Goal: Task Accomplishment & Management: Use online tool/utility

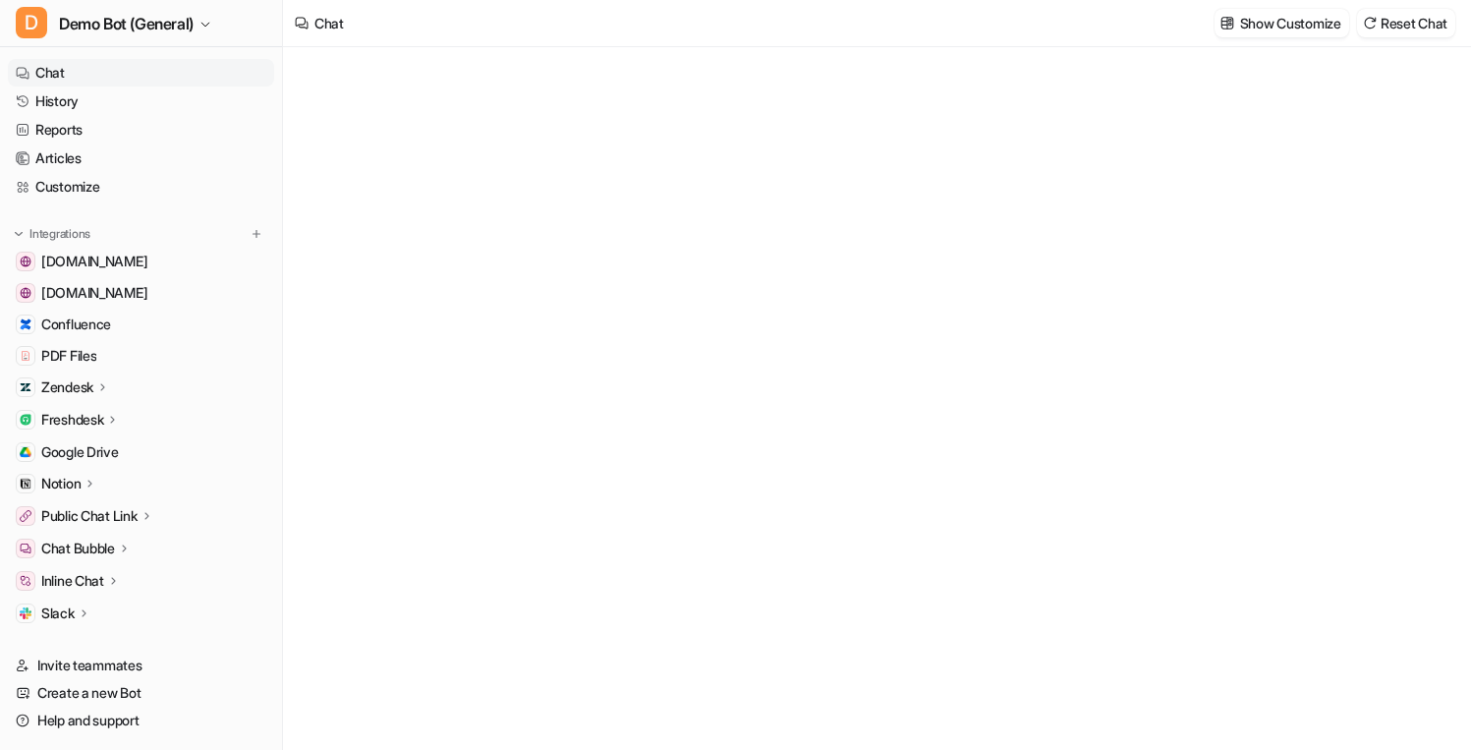
type textarea "**********"
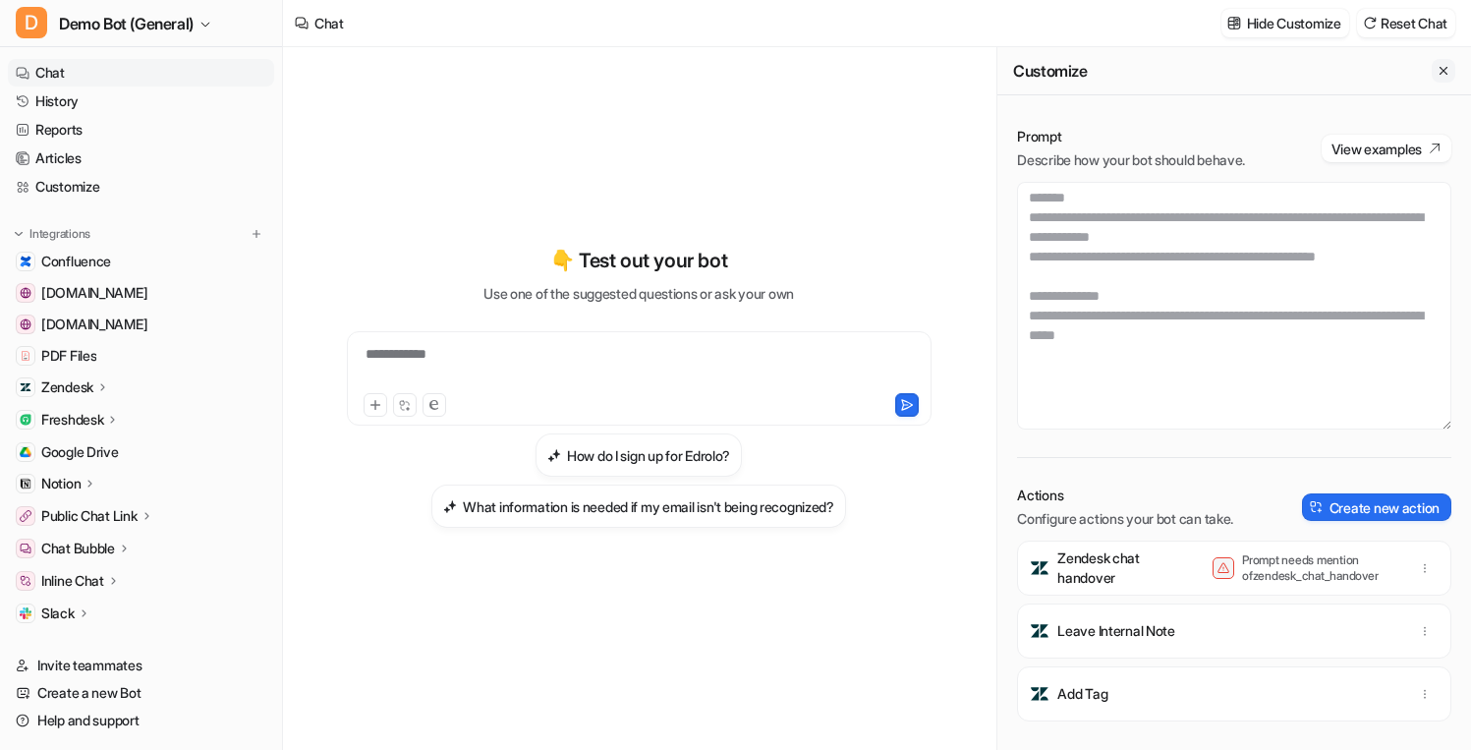
click at [1446, 73] on icon "Close flyout" at bounding box center [1443, 71] width 8 height 8
